Goal: Task Accomplishment & Management: Use online tool/utility

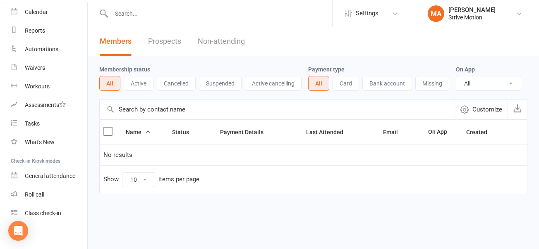
scroll to position [74, 0]
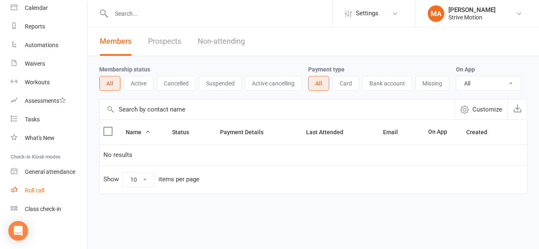
click at [40, 188] on div "Roll call" at bounding box center [34, 190] width 19 height 7
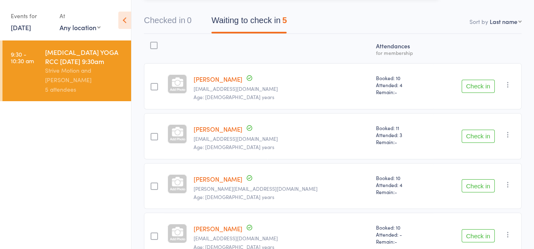
scroll to position [99, 0]
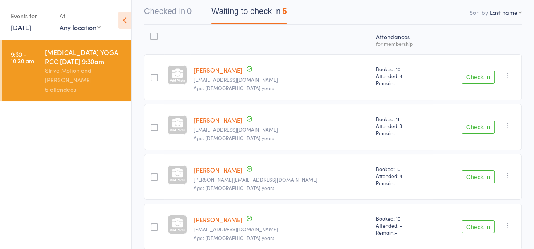
click at [481, 76] on button "Check in" at bounding box center [477, 77] width 33 height 13
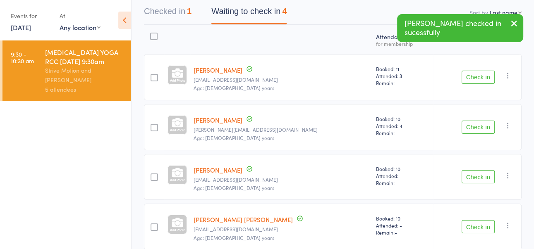
click at [478, 126] on button "Check in" at bounding box center [477, 127] width 33 height 13
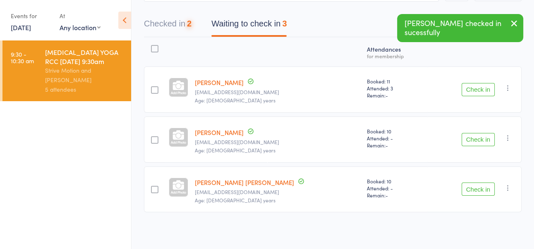
scroll to position [85, 0]
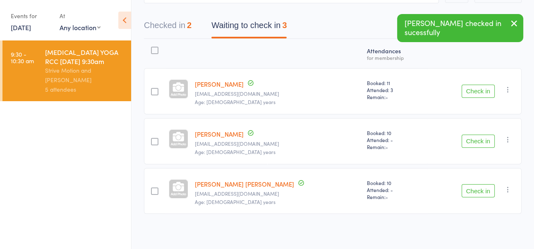
click at [478, 88] on button "Check in" at bounding box center [477, 91] width 33 height 13
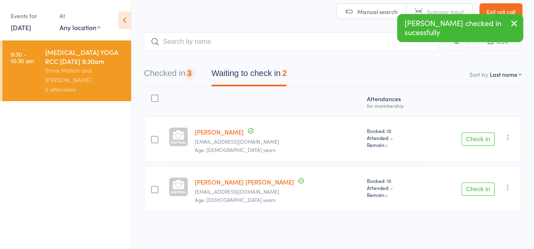
scroll to position [36, 0]
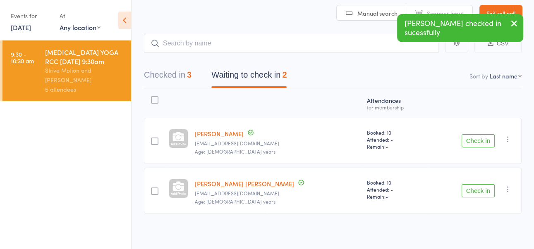
click at [507, 136] on icon "button" at bounding box center [508, 139] width 8 height 8
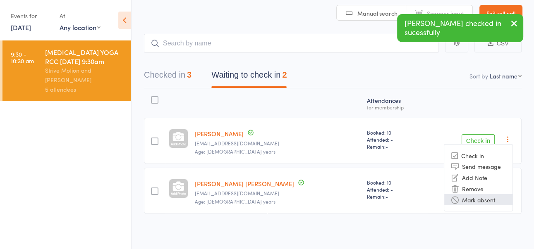
click at [480, 200] on li "Mark absent" at bounding box center [478, 199] width 68 height 11
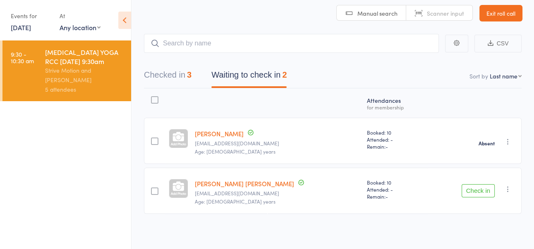
click at [507, 188] on icon "button" at bounding box center [508, 189] width 8 height 8
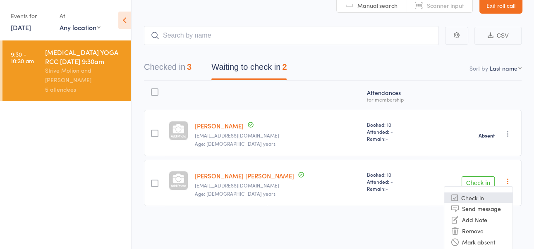
scroll to position [46, 0]
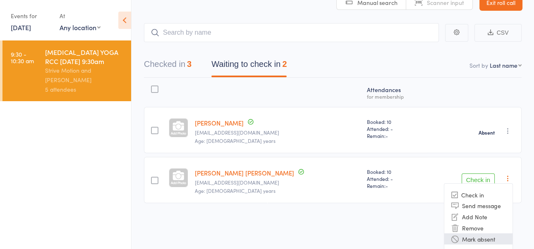
click at [484, 234] on li "Mark absent" at bounding box center [478, 239] width 68 height 11
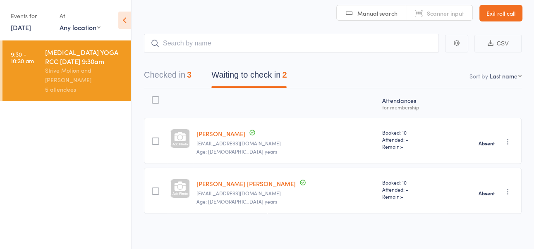
click at [505, 12] on link "Exit roll call" at bounding box center [500, 13] width 43 height 17
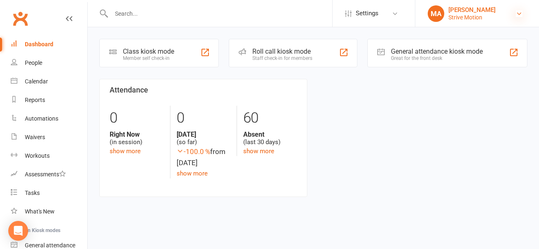
click at [518, 12] on icon at bounding box center [519, 13] width 7 height 7
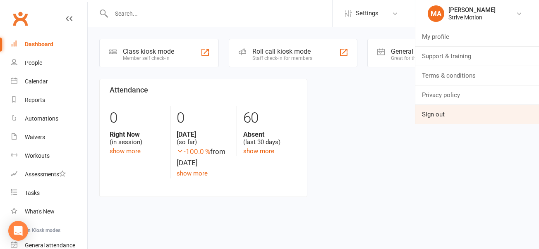
click at [430, 112] on link "Sign out" at bounding box center [477, 114] width 124 height 19
